Goal: Register for event/course

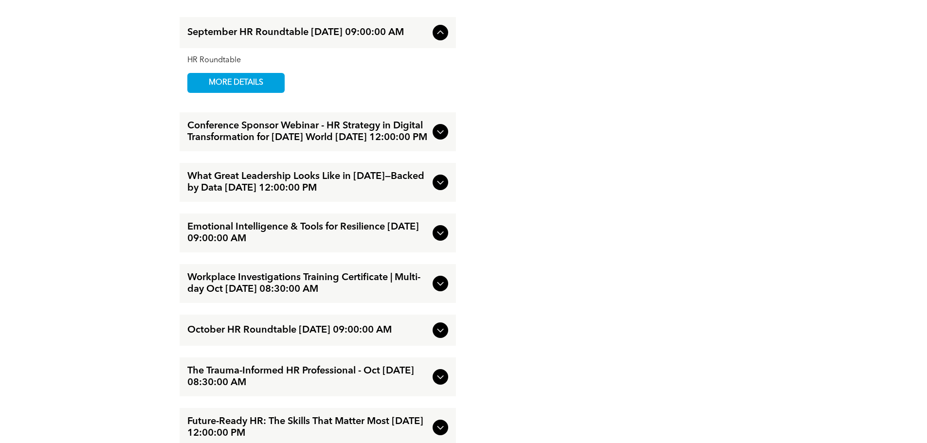
scroll to position [1216, 0]
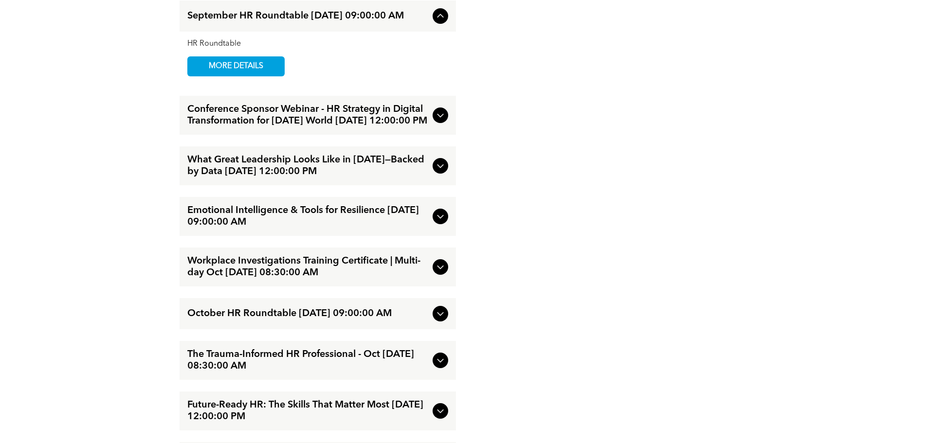
click at [445, 162] on icon at bounding box center [440, 166] width 12 height 12
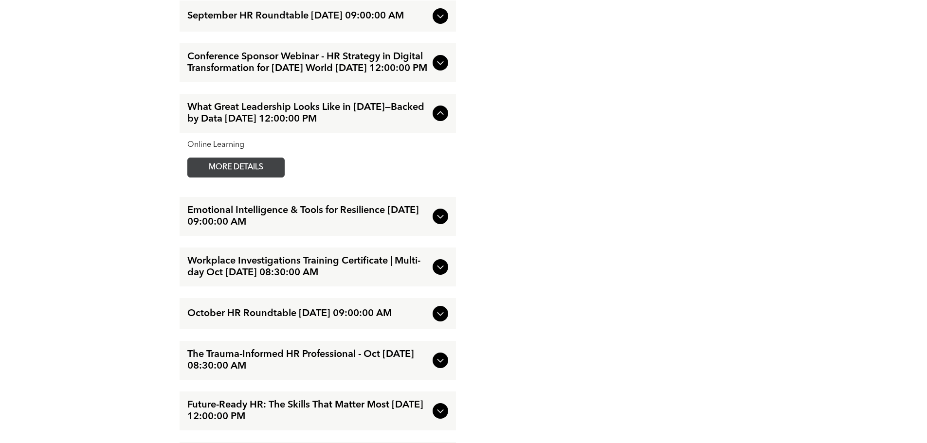
click at [251, 162] on span "MORE DETAILS" at bounding box center [235, 167] width 77 height 19
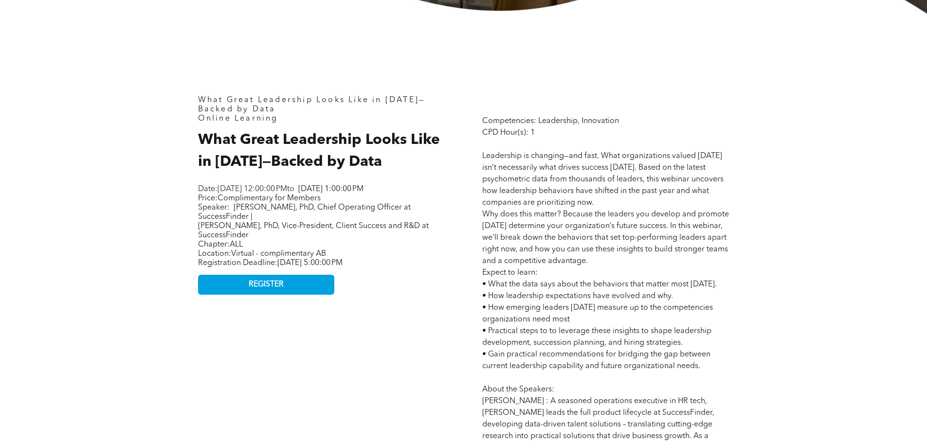
scroll to position [438, 0]
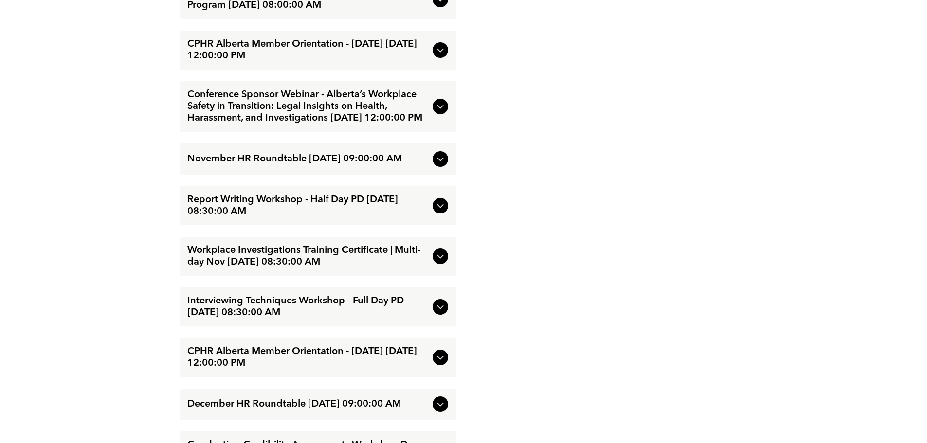
scroll to position [1751, 0]
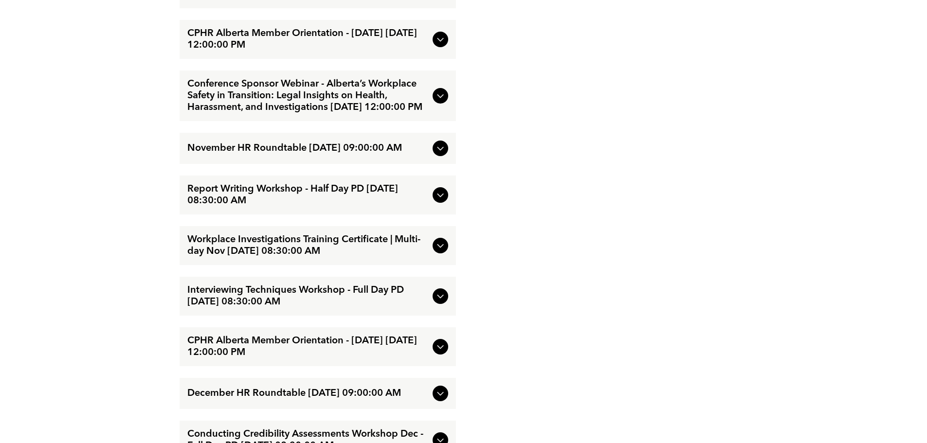
click at [330, 308] on span "Interviewing Techniques Workshop - Full Day PD [DATE] 08:30:00 AM" at bounding box center [307, 296] width 241 height 23
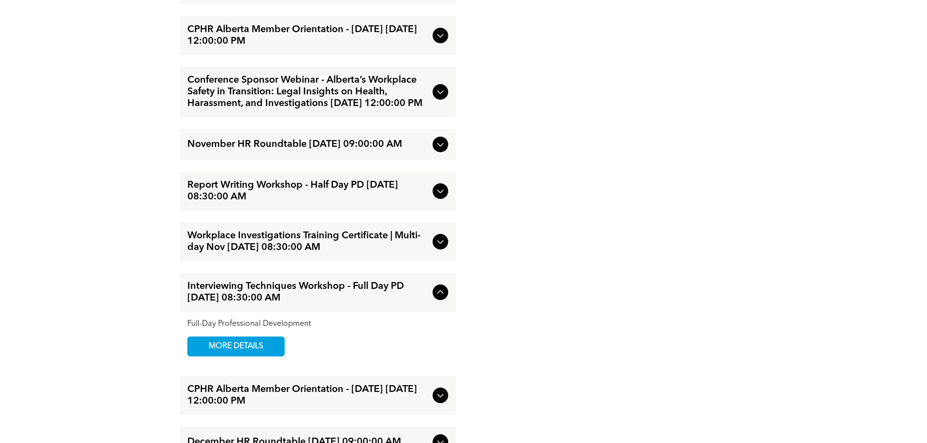
scroll to position [1698, 0]
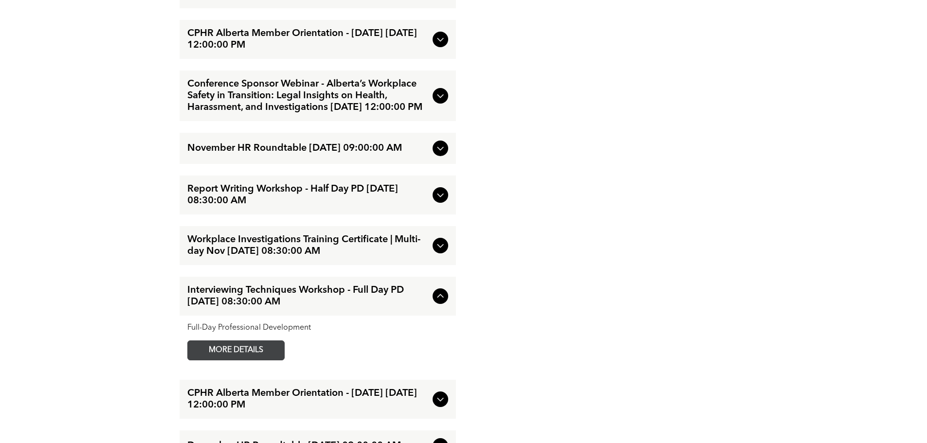
click at [250, 360] on span "MORE DETAILS" at bounding box center [235, 350] width 77 height 19
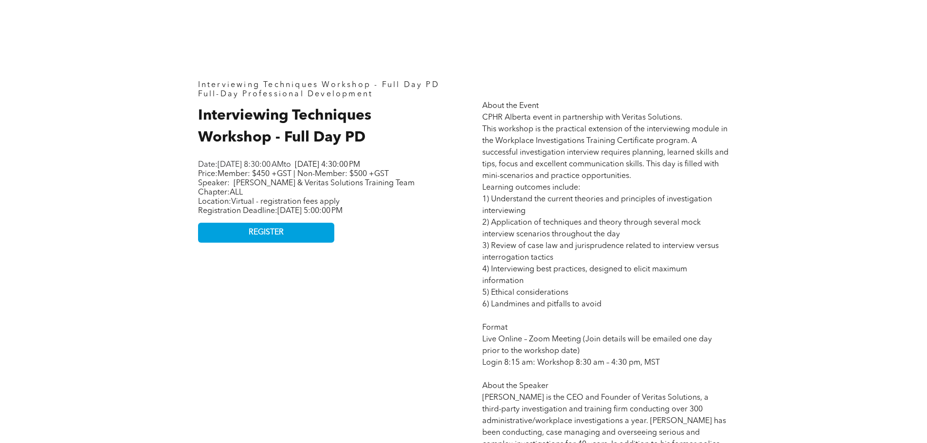
scroll to position [438, 0]
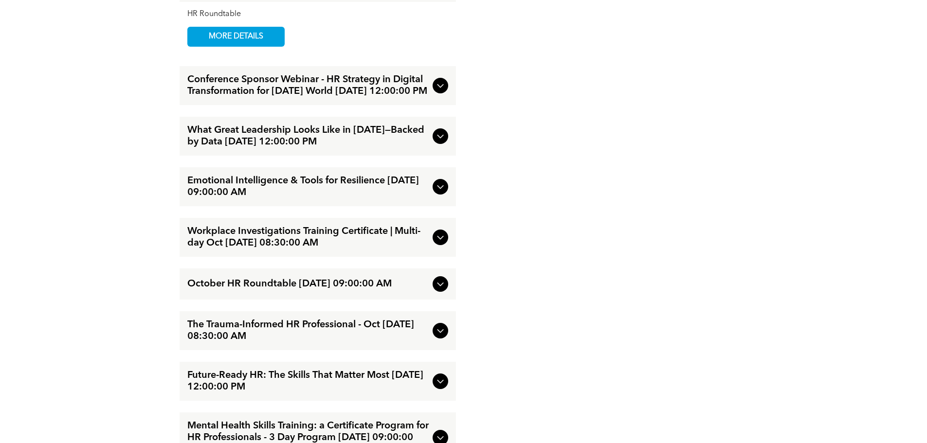
scroll to position [1197, 0]
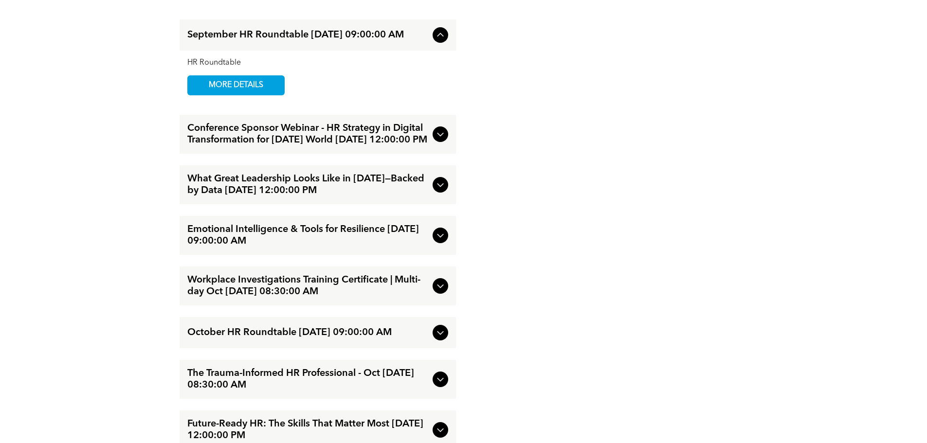
click at [437, 233] on icon at bounding box center [440, 236] width 12 height 12
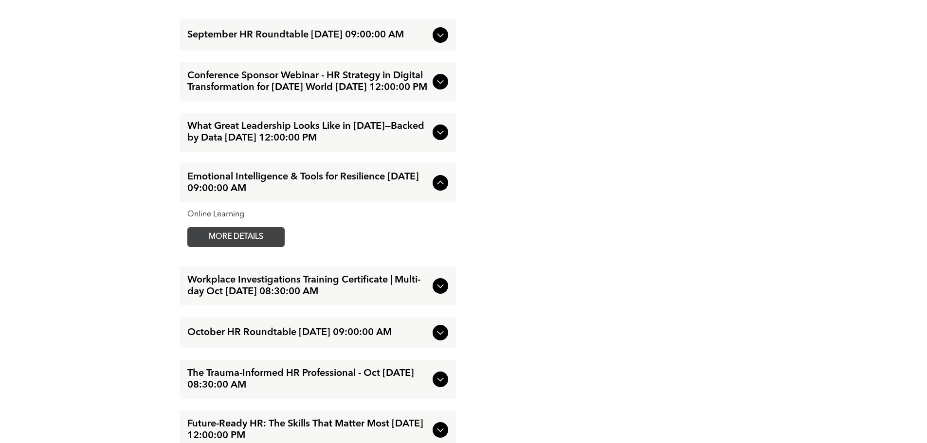
click at [268, 235] on span "MORE DETAILS" at bounding box center [235, 237] width 77 height 19
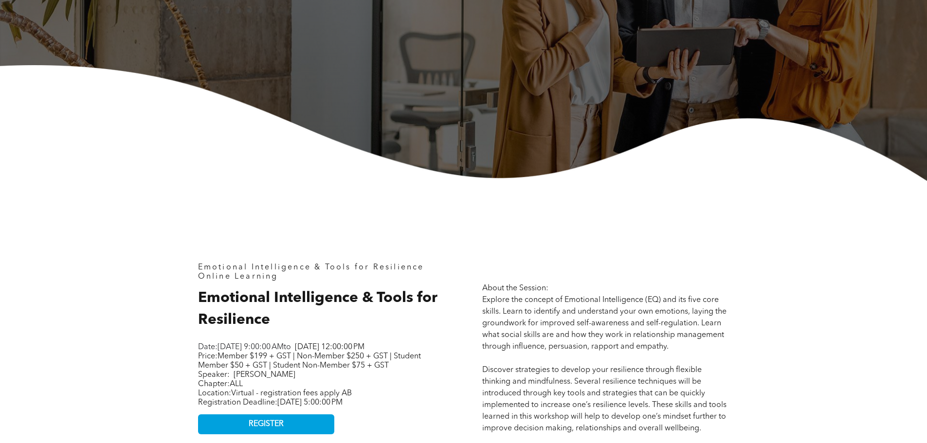
scroll to position [438, 0]
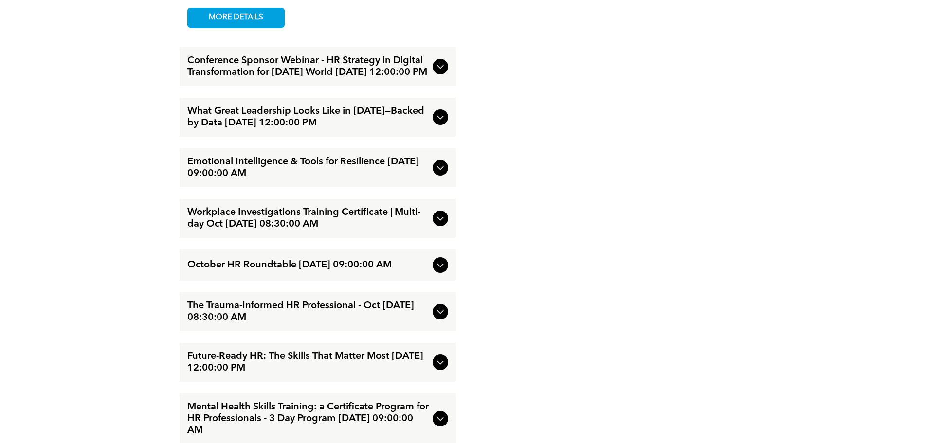
scroll to position [1313, 0]
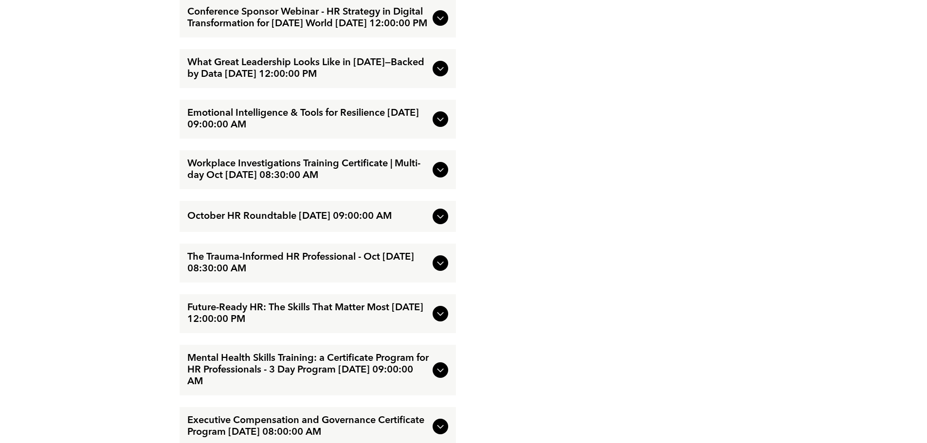
click at [330, 255] on div "The Trauma-Informed HR Professional - Oct [DATE] 08:30:00 AM" at bounding box center [317, 263] width 276 height 39
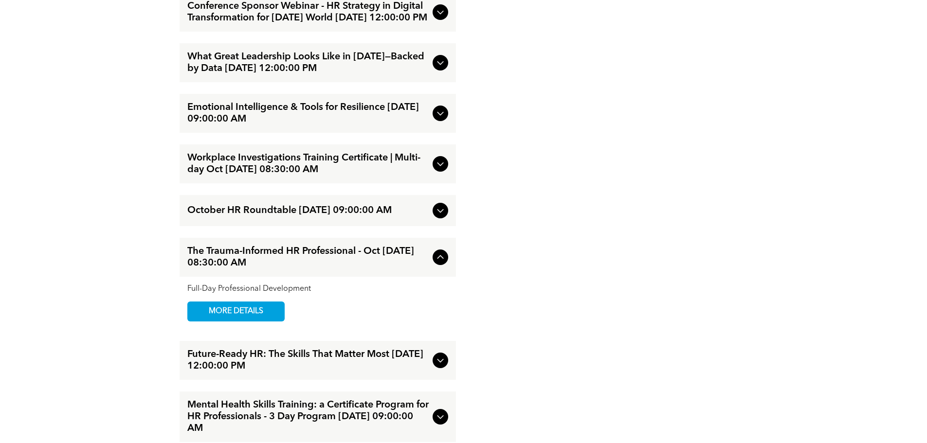
scroll to position [1261, 0]
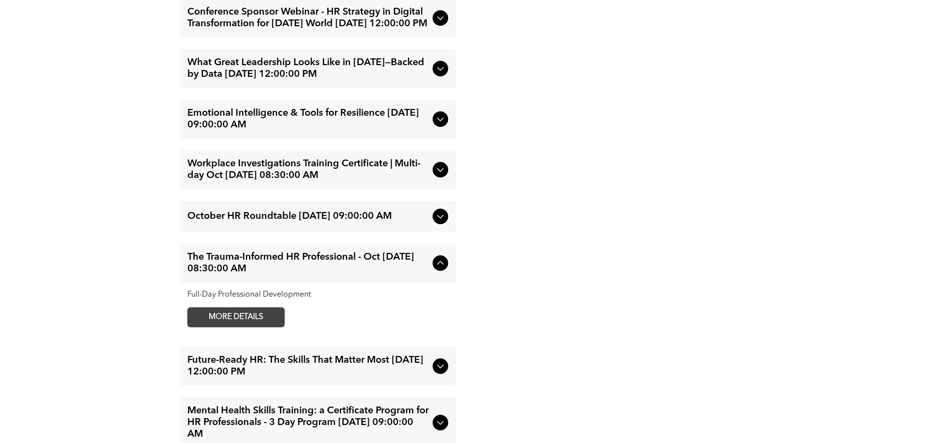
click at [235, 327] on span "MORE DETAILS" at bounding box center [235, 317] width 77 height 19
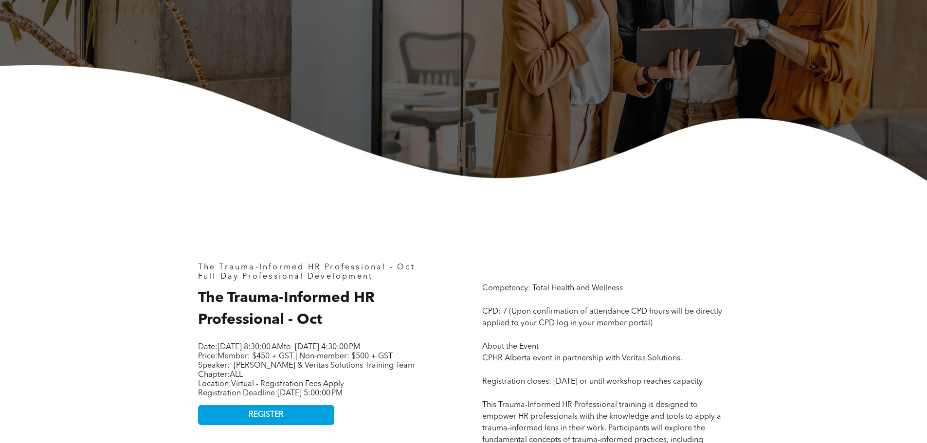
scroll to position [438, 0]
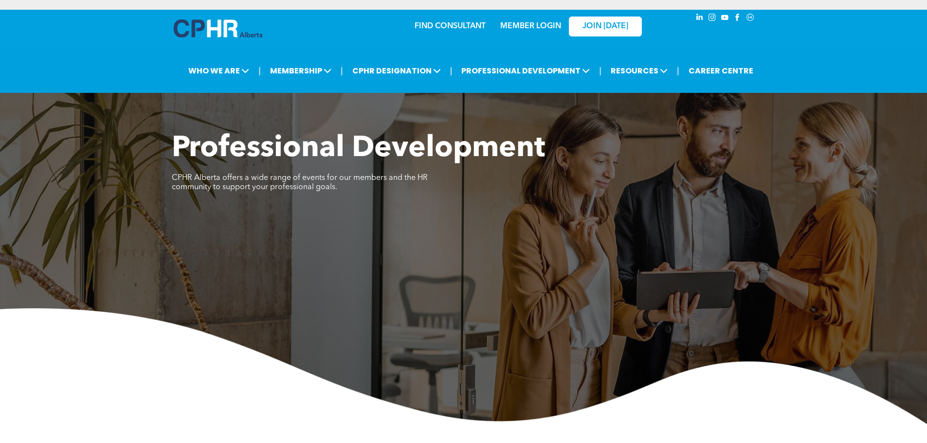
click at [536, 27] on link "MEMBER LOGIN" at bounding box center [530, 26] width 61 height 8
